Goal: Task Accomplishment & Management: Complete application form

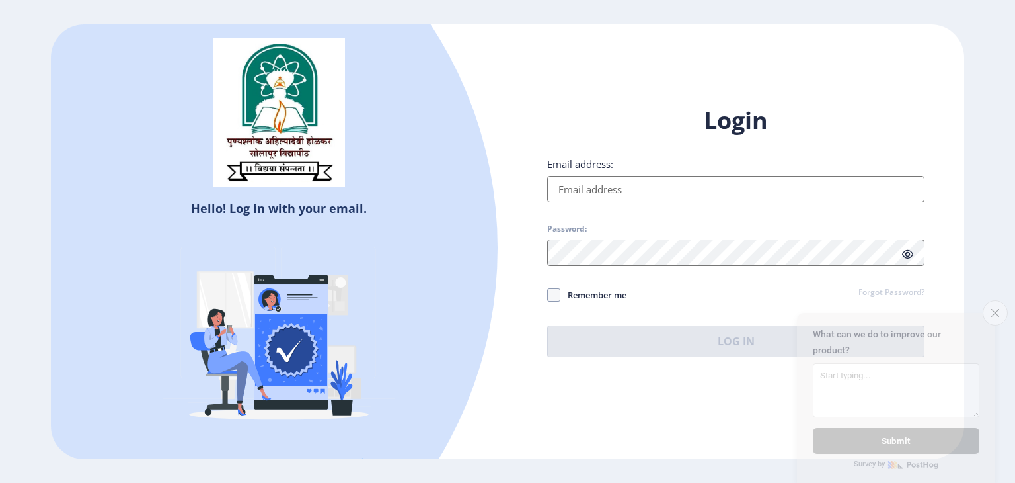
click at [602, 187] on input "Email address:" at bounding box center [735, 189] width 377 height 26
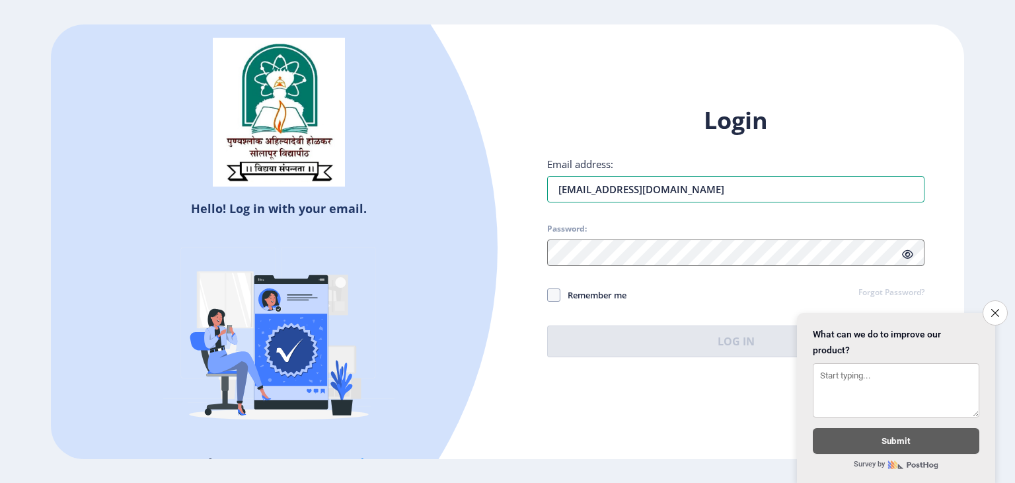
type input "[EMAIL_ADDRESS][DOMAIN_NAME]"
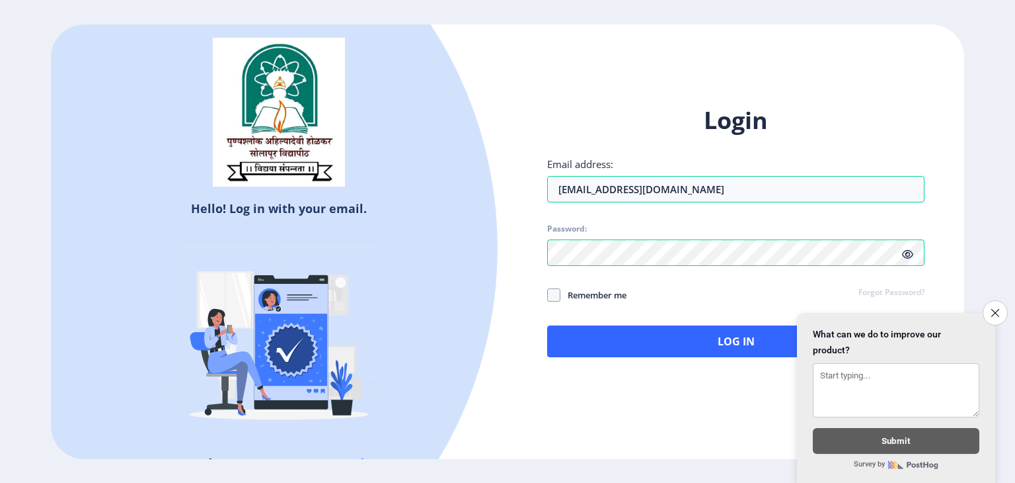
click at [902, 258] on icon at bounding box center [907, 254] width 11 height 10
click at [557, 304] on div "Login Email address: [EMAIL_ADDRESS][DOMAIN_NAME] Password: Remember me Forgot …" at bounding box center [735, 230] width 377 height 253
click at [553, 296] on span at bounding box center [553, 294] width 13 height 13
click at [548, 295] on input "Remember me" at bounding box center [547, 294] width 1 height 1
checkbox input "true"
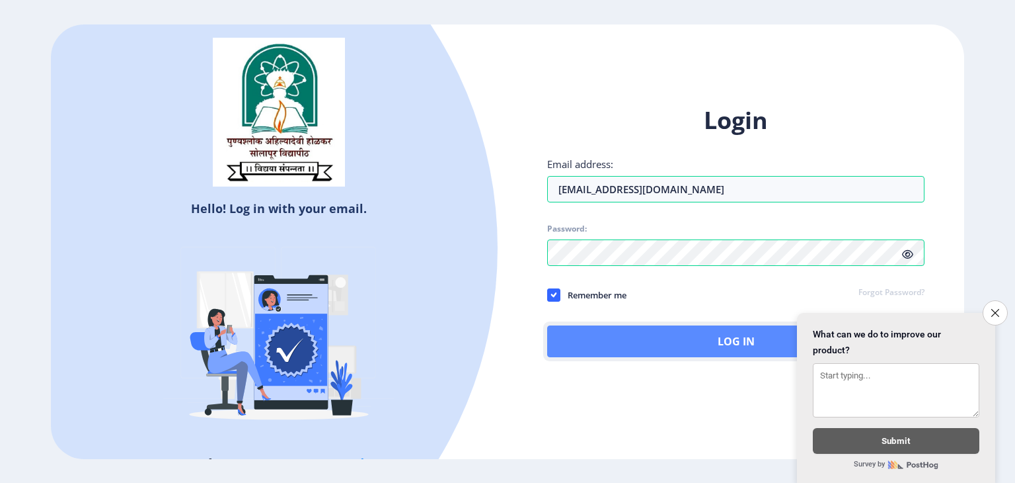
click at [629, 342] on button "Log In" at bounding box center [735, 341] width 377 height 32
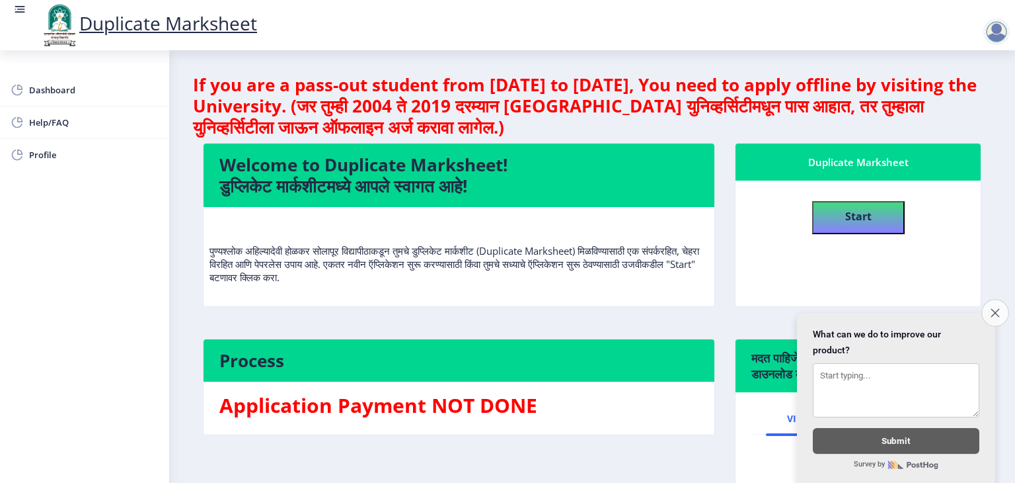
click at [1000, 308] on icon "Close survey" at bounding box center [995, 312] width 9 height 9
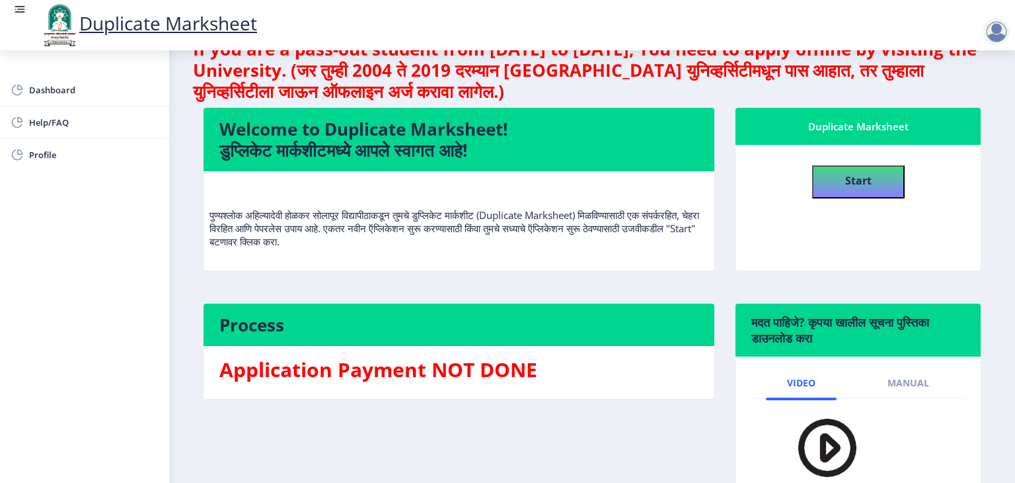
scroll to position [66, 0]
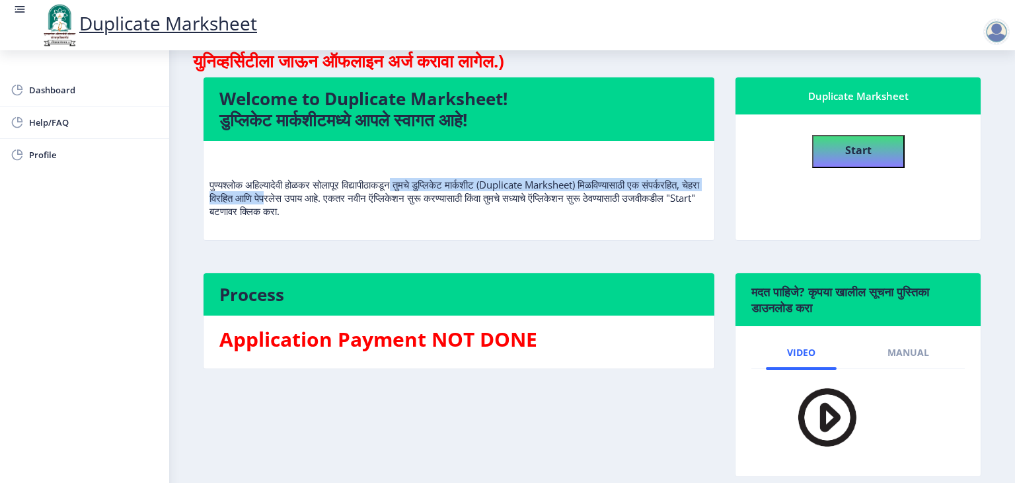
drag, startPoint x: 340, startPoint y: 198, endPoint x: 413, endPoint y: 188, distance: 74.0
click at [413, 188] on p "पुण्यश्लोक अहिल्यादेवी होळकर सोलापूर विद्यापीठाकडून तुमचे डुप्लिकेट मार्कशीट (D…" at bounding box center [459, 184] width 499 height 66
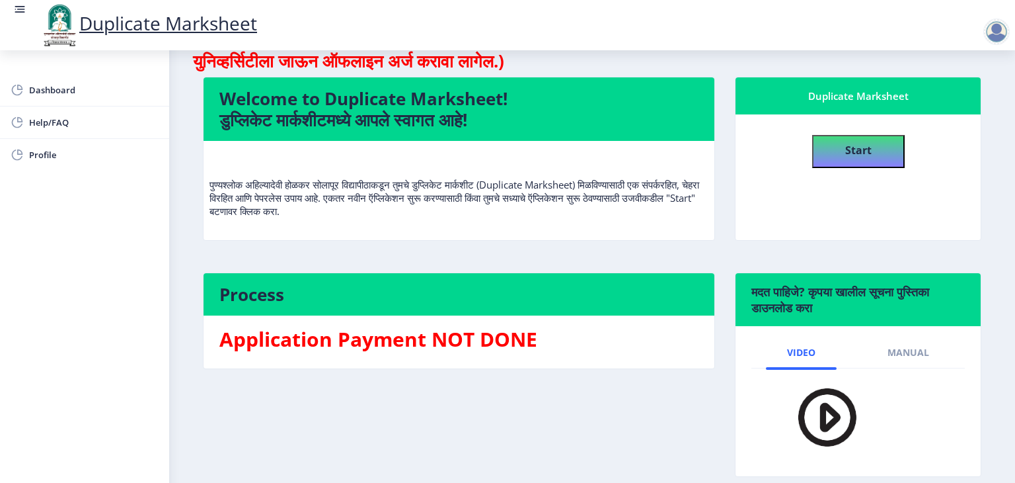
click at [376, 134] on nb-card-header "Welcome to Duplicate Marksheet! डुप्लिकेट मार्कशीटमध्ये आपले स्वागत आहे!" at bounding box center [459, 108] width 511 height 63
drag, startPoint x: 553, startPoint y: 170, endPoint x: 638, endPoint y: 175, distance: 85.4
click at [638, 175] on p "पुण्यश्लोक अहिल्यादेवी होळकर सोलापूर विद्यापीठाकडून तुमचे डुप्लिकेट मार्कशीट (D…" at bounding box center [459, 184] width 499 height 66
drag, startPoint x: 635, startPoint y: 179, endPoint x: 610, endPoint y: 204, distance: 35.1
click at [610, 204] on p "पुण्यश्लोक अहिल्यादेवी होळकर सोलापूर विद्यापीठाकडून तुमचे डुप्लिकेट मार्कशीट (D…" at bounding box center [459, 184] width 499 height 66
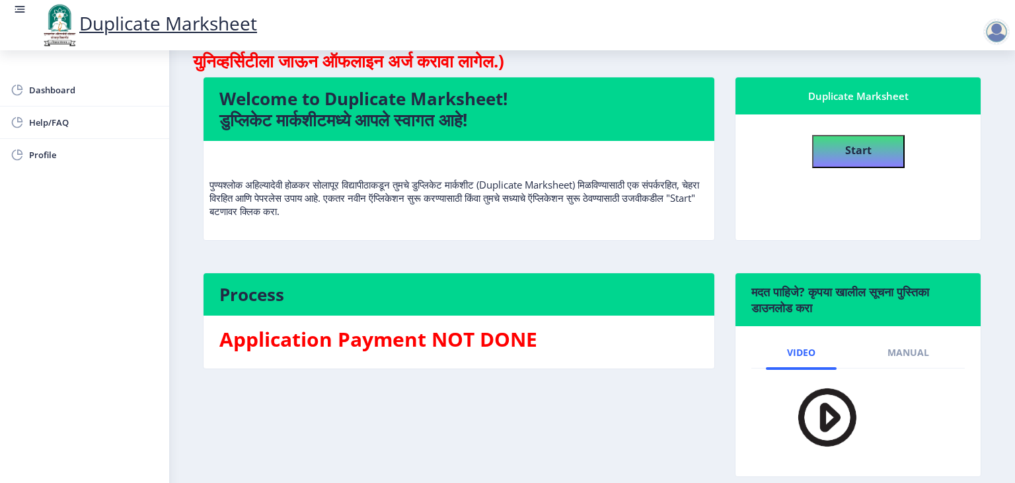
click at [563, 329] on h3 "Application Payment NOT DONE" at bounding box center [458, 339] width 479 height 26
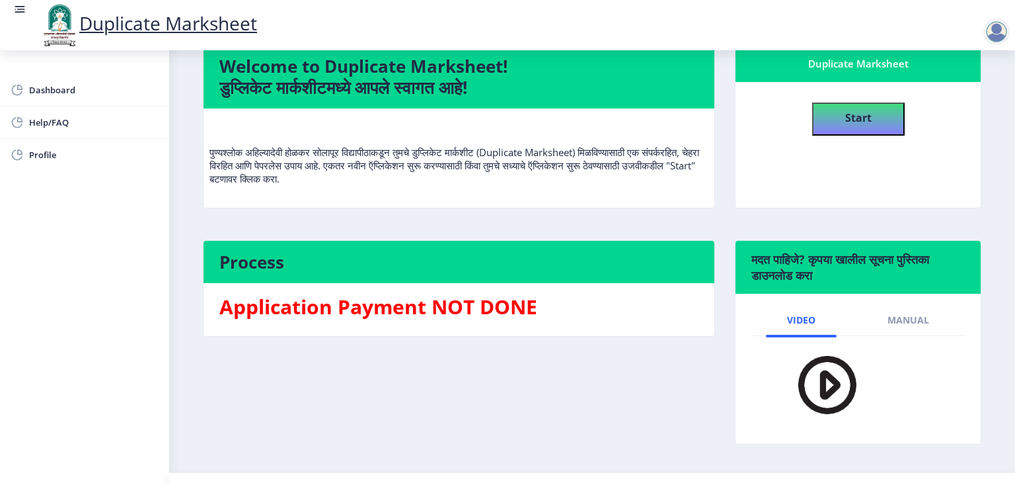
scroll to position [128, 0]
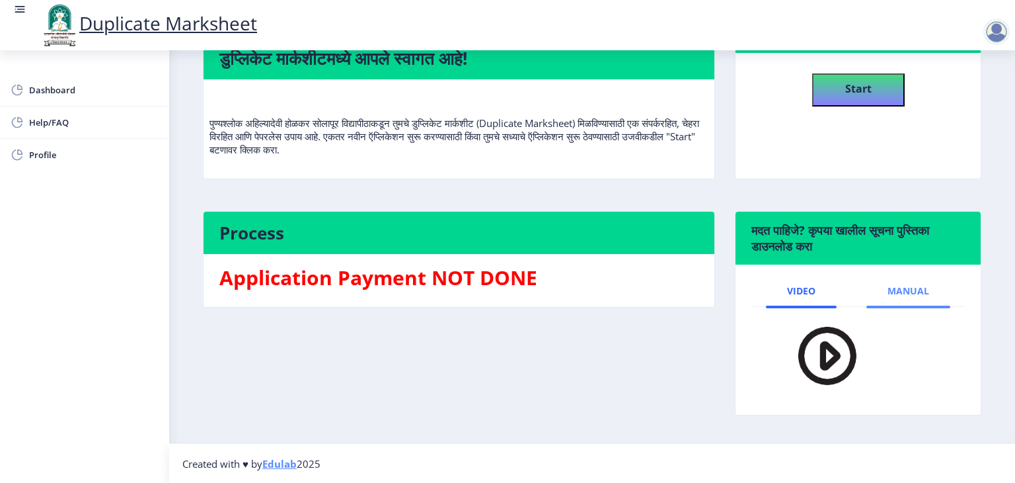
click at [889, 275] on link "Manual" at bounding box center [909, 291] width 84 height 32
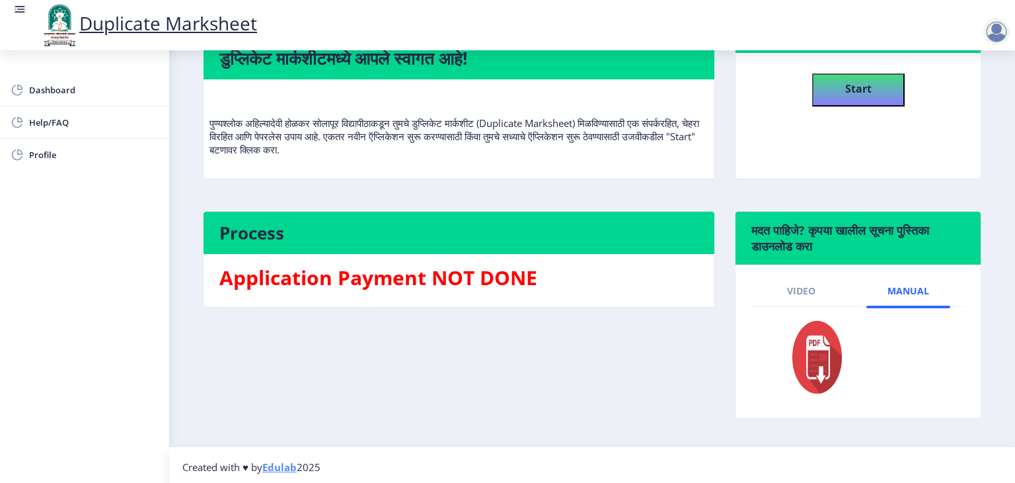
click at [801, 334] on img at bounding box center [809, 356] width 73 height 79
